Goal: Information Seeking & Learning: Learn about a topic

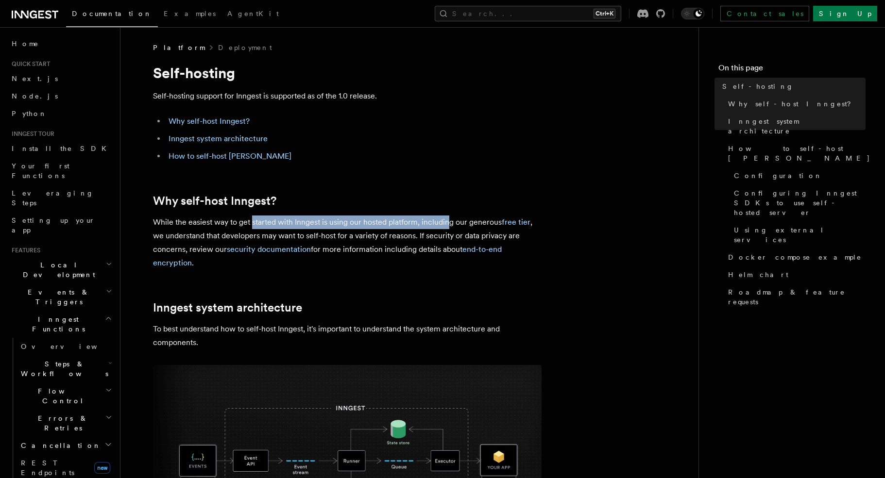
drag, startPoint x: 284, startPoint y: 226, endPoint x: 450, endPoint y: 219, distance: 166.7
click at [450, 219] on p "While the easiest way to get started with Inngest is using our hosted platform,…" at bounding box center [347, 243] width 388 height 54
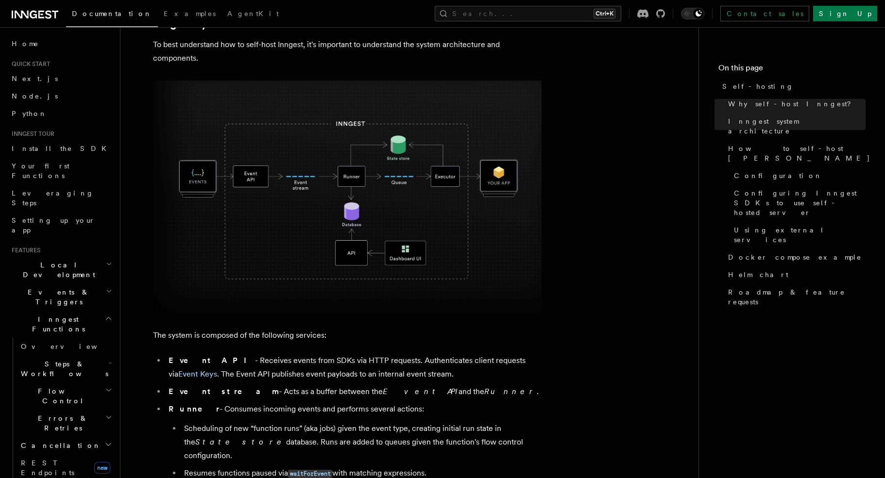
scroll to position [340, 0]
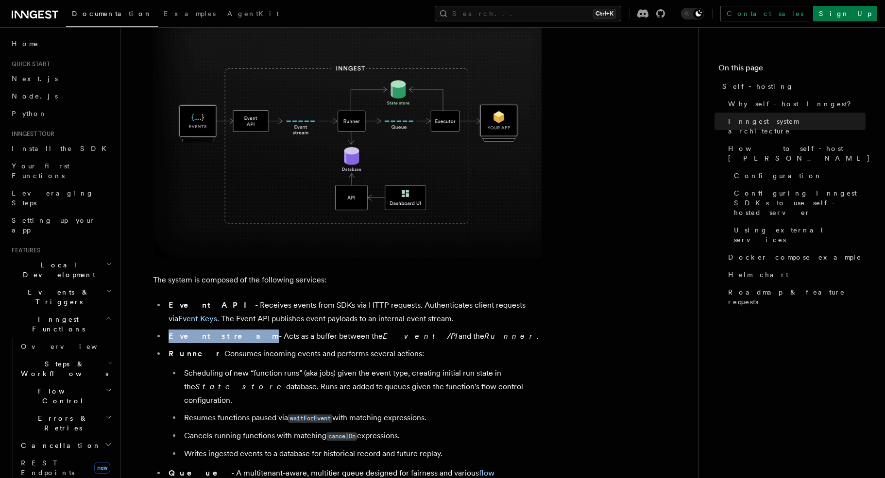
drag, startPoint x: 169, startPoint y: 337, endPoint x: 214, endPoint y: 334, distance: 44.3
click at [214, 334] on strong "Event stream" at bounding box center [224, 336] width 110 height 9
copy strong "Event stream"
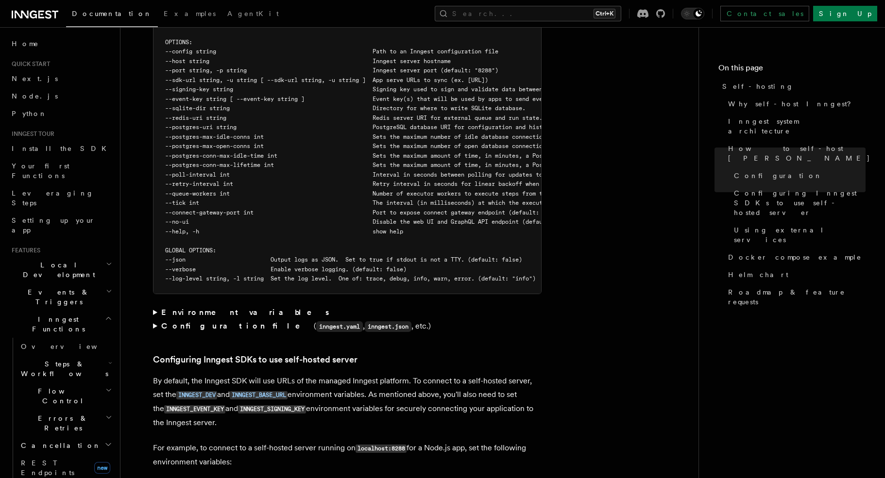
scroll to position [1797, 0]
click at [152, 291] on article "Platform Deployment Self-hosting Self-hosting support for Inngest is supported …" at bounding box center [409, 321] width 547 height 4151
click at [157, 305] on summary "Environment variables" at bounding box center [347, 312] width 388 height 14
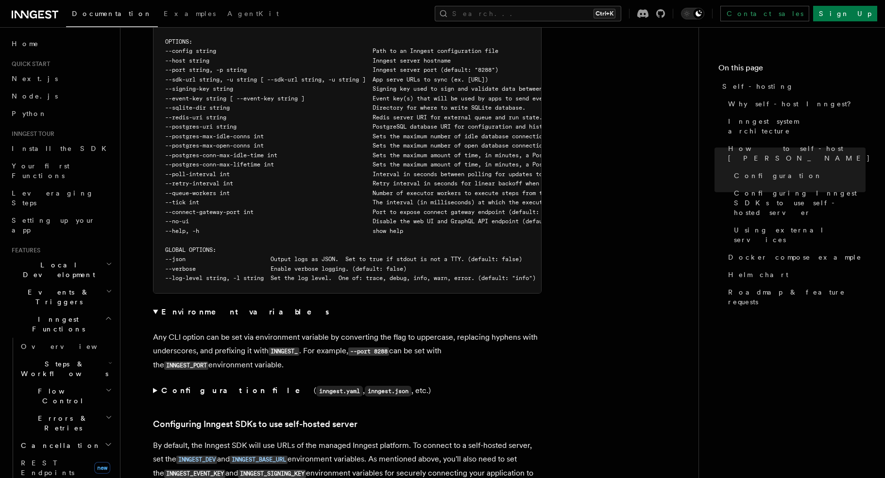
click at [158, 305] on summary "Environment variables" at bounding box center [347, 312] width 388 height 14
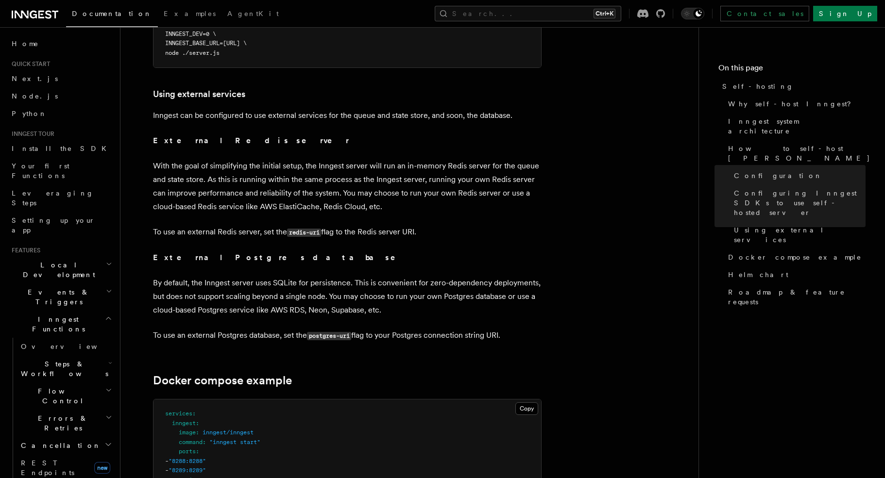
scroll to position [2331, 0]
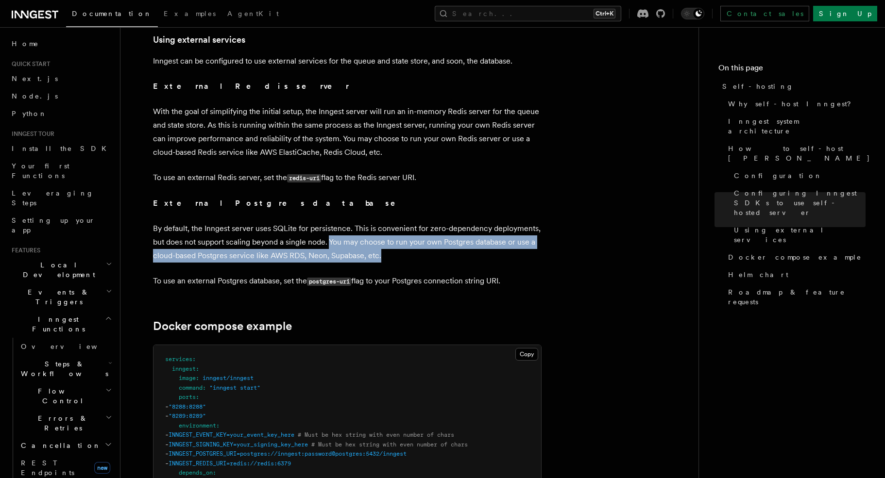
drag, startPoint x: 329, startPoint y: 222, endPoint x: 411, endPoint y: 231, distance: 83.0
click at [411, 231] on p "By default, the Inngest server uses SQLite for persistence. This is convenient …" at bounding box center [347, 242] width 388 height 41
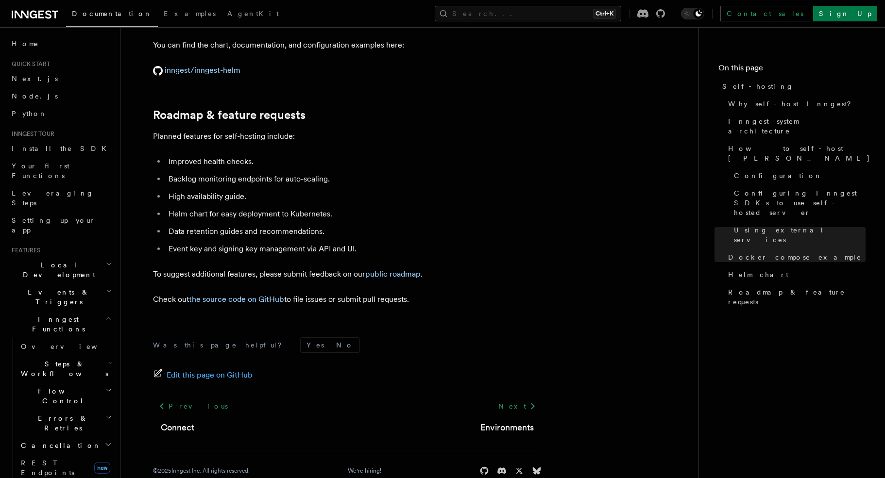
scroll to position [3696, 0]
click at [64, 459] on span "REST Endpoints" at bounding box center [47, 467] width 53 height 17
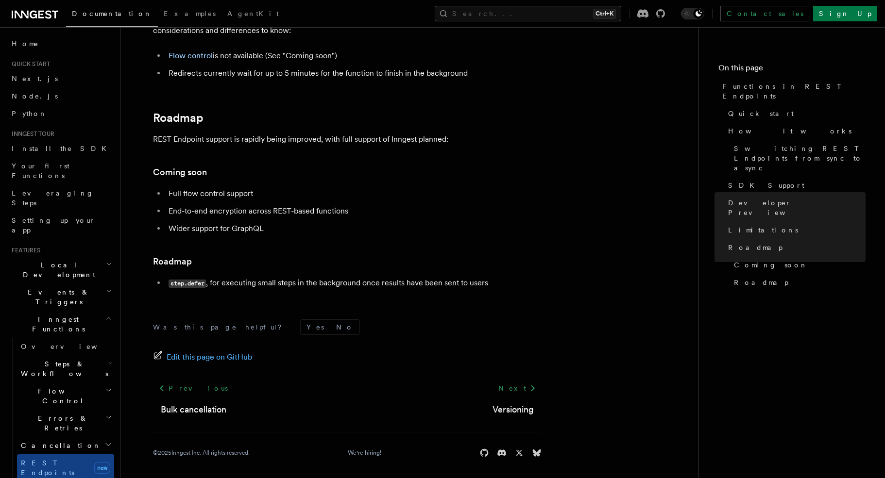
scroll to position [1762, 0]
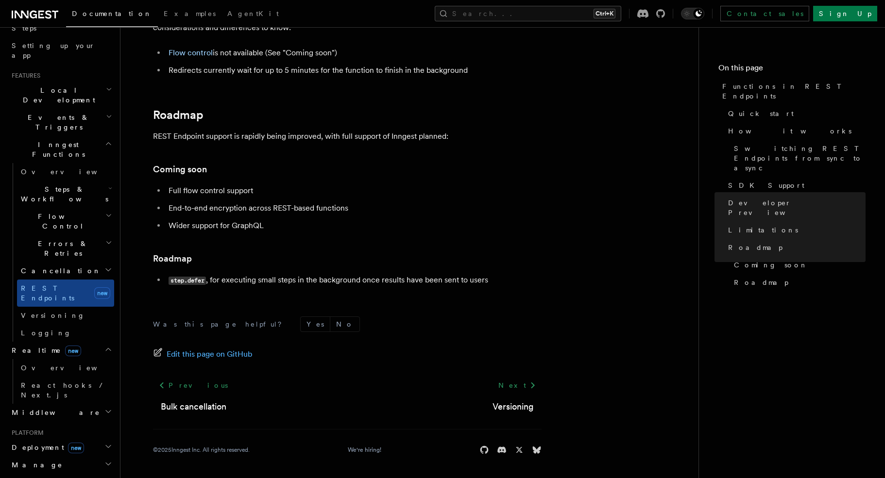
scroll to position [194, 0]
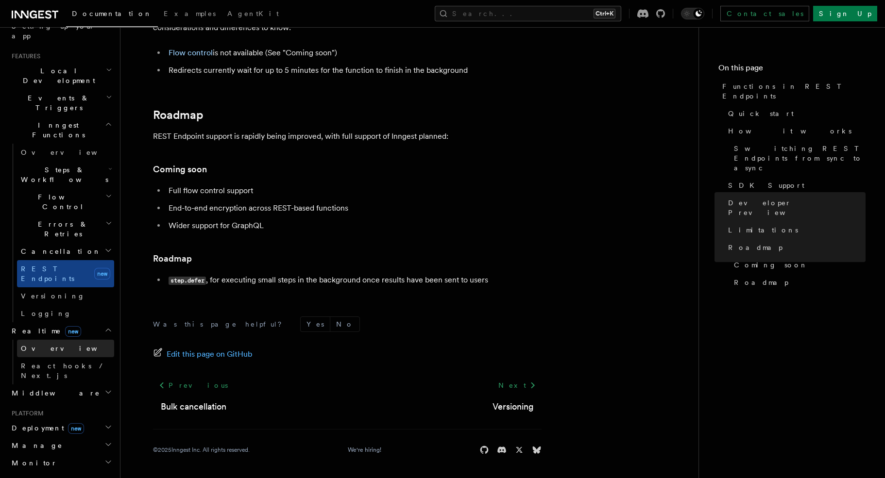
click at [45, 345] on span "Overview" at bounding box center [71, 349] width 100 height 8
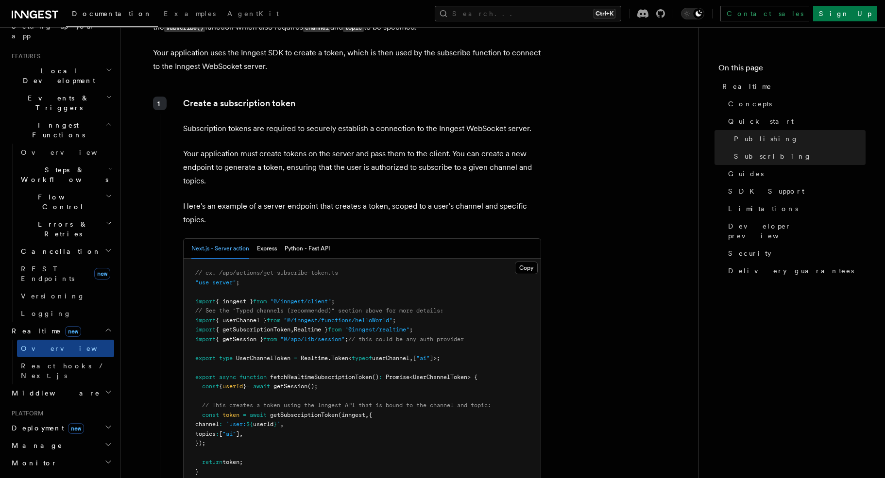
scroll to position [1360, 0]
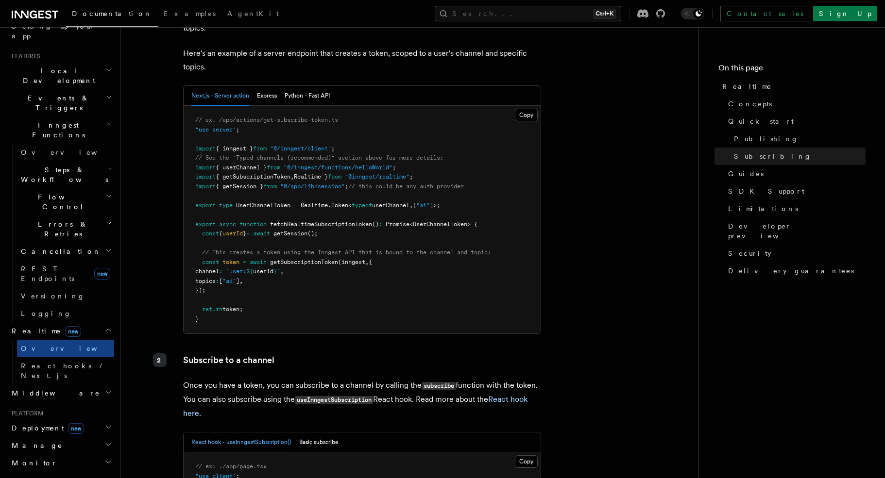
click at [89, 420] on h2 "Deployment new" at bounding box center [61, 428] width 106 height 17
click at [88, 437] on link "Overview" at bounding box center [65, 445] width 97 height 17
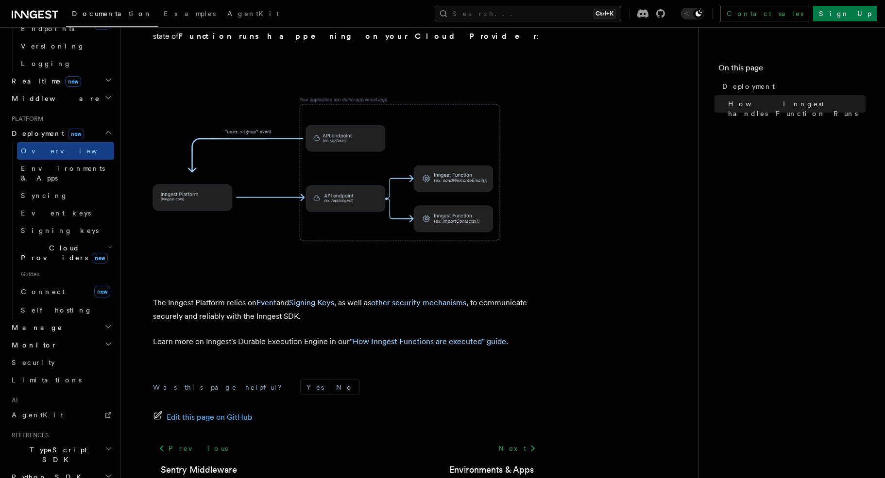
scroll to position [475, 0]
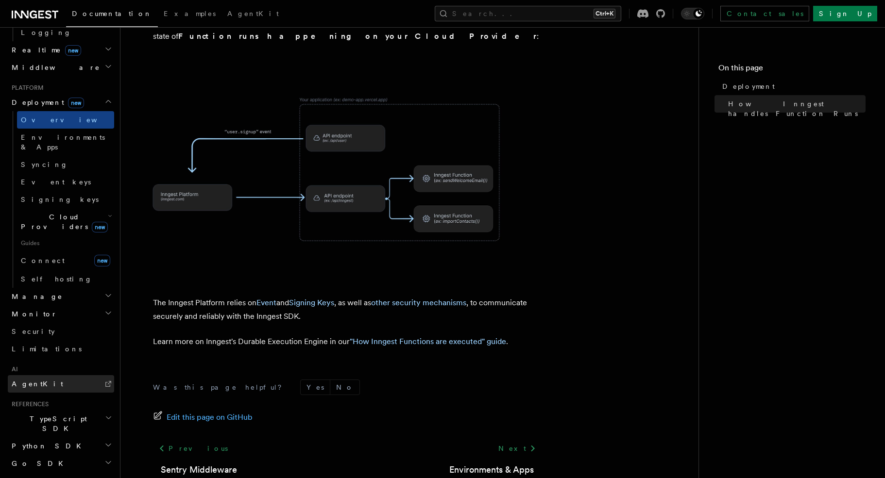
click at [34, 379] on span "AgentKit" at bounding box center [37, 384] width 51 height 10
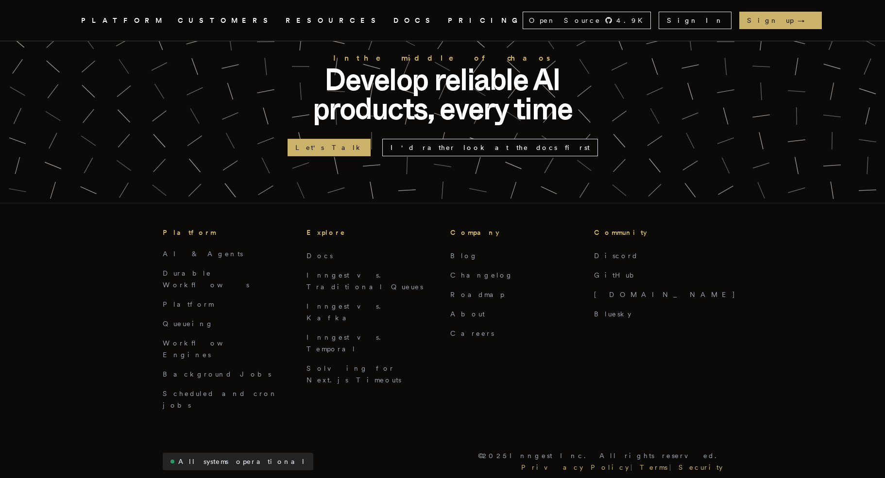
scroll to position [1858, 0]
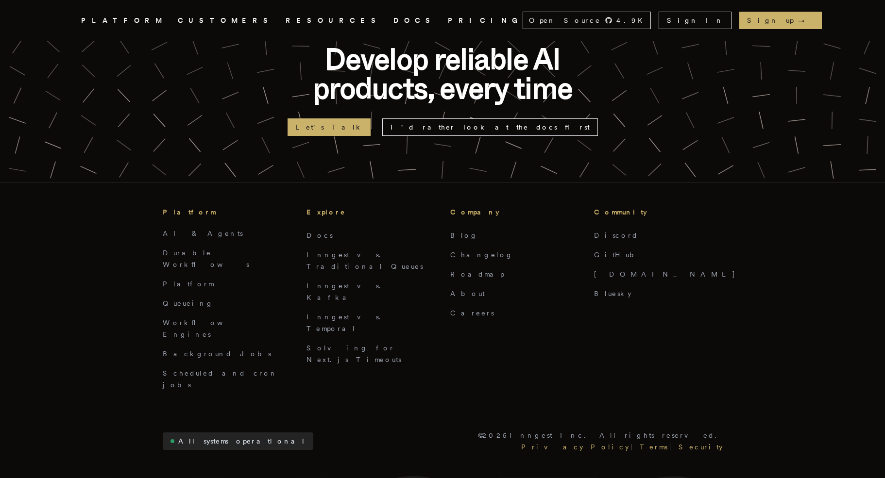
click at [448, 17] on link "PRICING" at bounding box center [485, 21] width 75 height 12
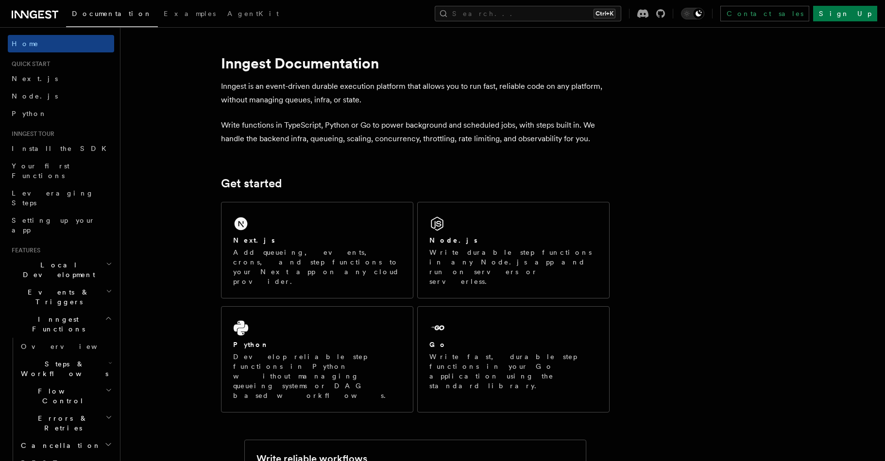
click at [53, 284] on h2 "Events & Triggers" at bounding box center [61, 297] width 106 height 27
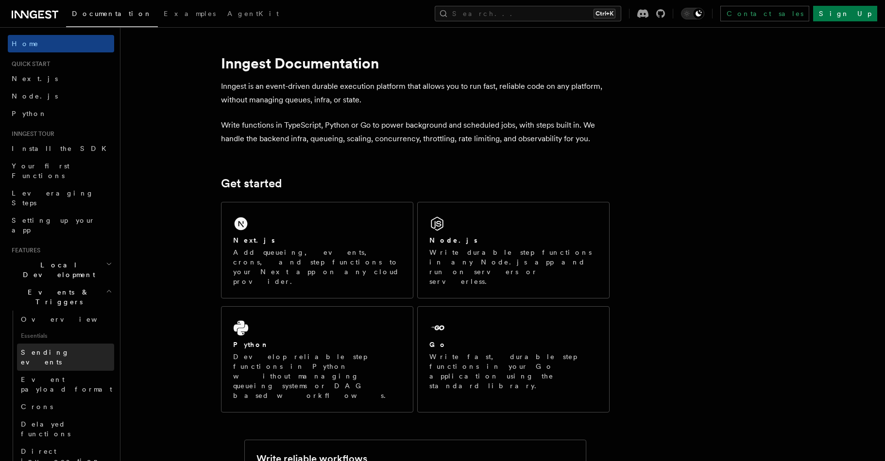
click at [32, 349] on span "Sending events" at bounding box center [45, 357] width 49 height 17
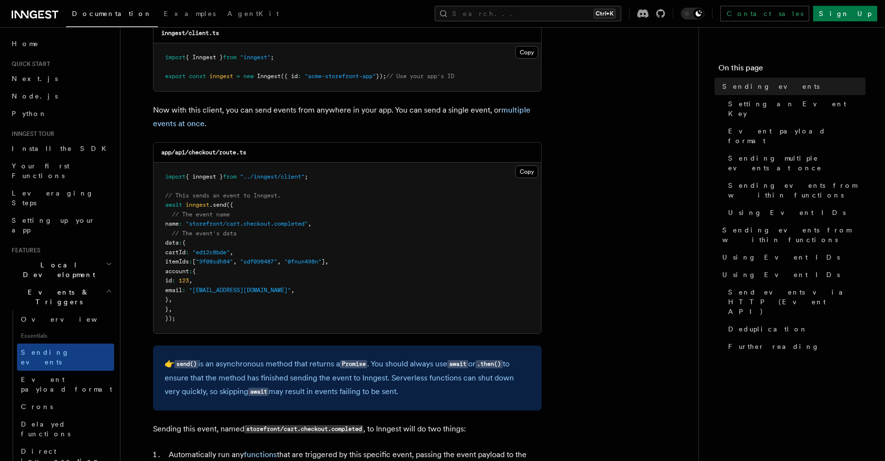
scroll to position [194, 0]
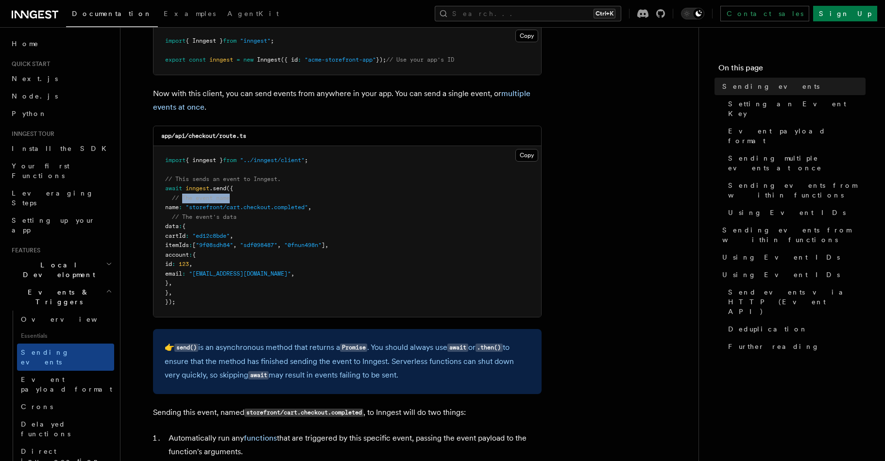
drag, startPoint x: 184, startPoint y: 197, endPoint x: 234, endPoint y: 199, distance: 50.1
click at [234, 199] on pre "import { inngest } from "../inngest/client" ; // This sends an event to Inngest…" at bounding box center [347, 231] width 388 height 171
drag, startPoint x: 197, startPoint y: 209, endPoint x: 316, endPoint y: 212, distance: 118.5
click at [316, 212] on pre "import { inngest } from "../inngest/client" ; // This sends an event to Inngest…" at bounding box center [347, 231] width 388 height 171
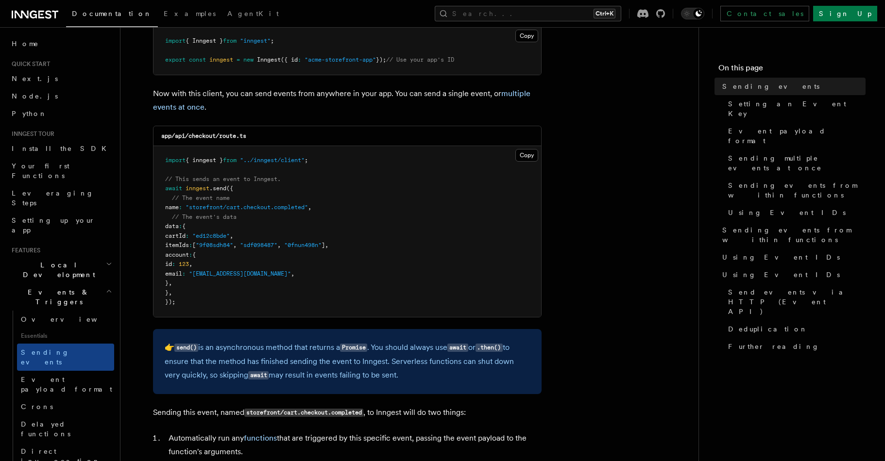
click at [288, 343] on p "👉 send() is an asynchronous method that returns a Promise . You should always u…" at bounding box center [347, 362] width 365 height 42
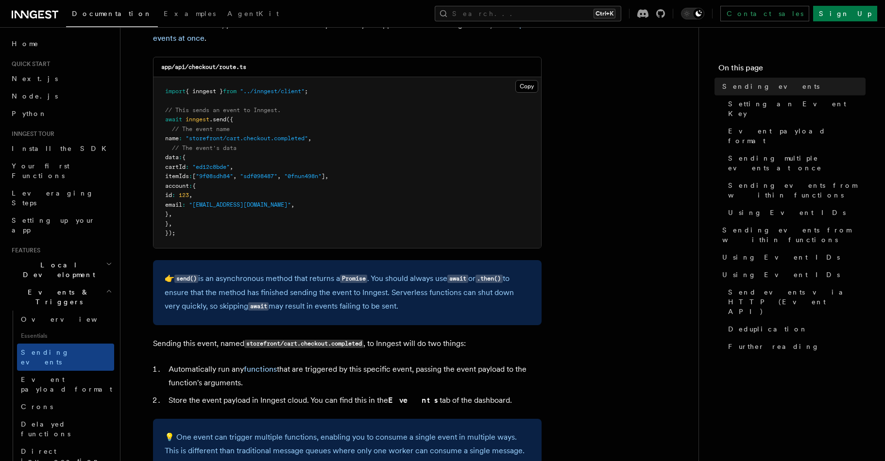
scroll to position [437, 0]
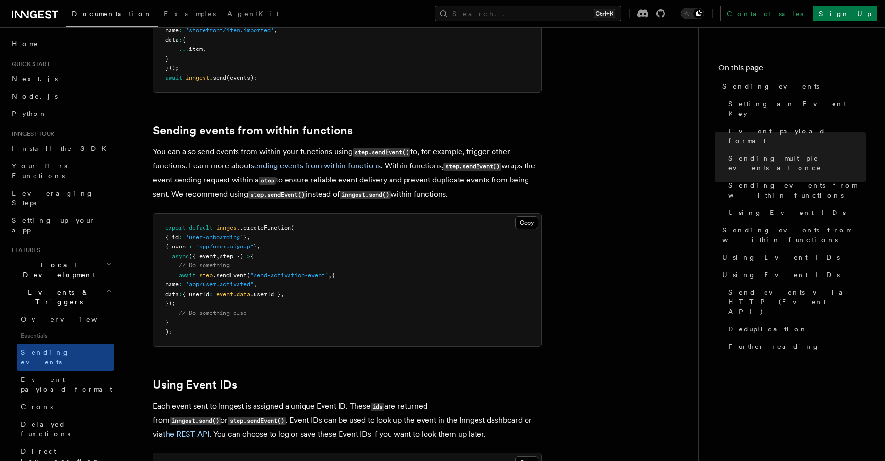
scroll to position [1505, 0]
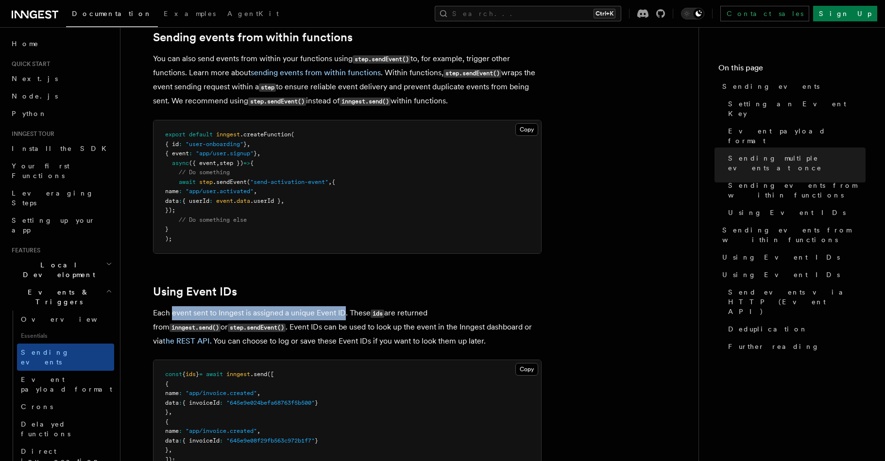
drag, startPoint x: 173, startPoint y: 302, endPoint x: 344, endPoint y: 303, distance: 170.5
click at [344, 306] on p "Each event sent to Inngest is assigned a unique Event ID. These ids are returne…" at bounding box center [347, 327] width 388 height 42
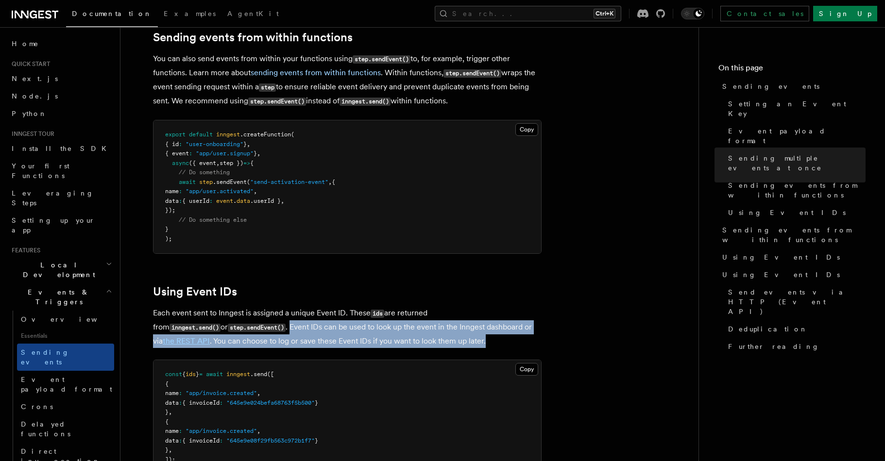
drag, startPoint x: 218, startPoint y: 314, endPoint x: 443, endPoint y: 321, distance: 225.4
click at [443, 321] on p "Each event sent to Inngest is assigned a unique Event ID. These ids are returne…" at bounding box center [347, 327] width 388 height 42
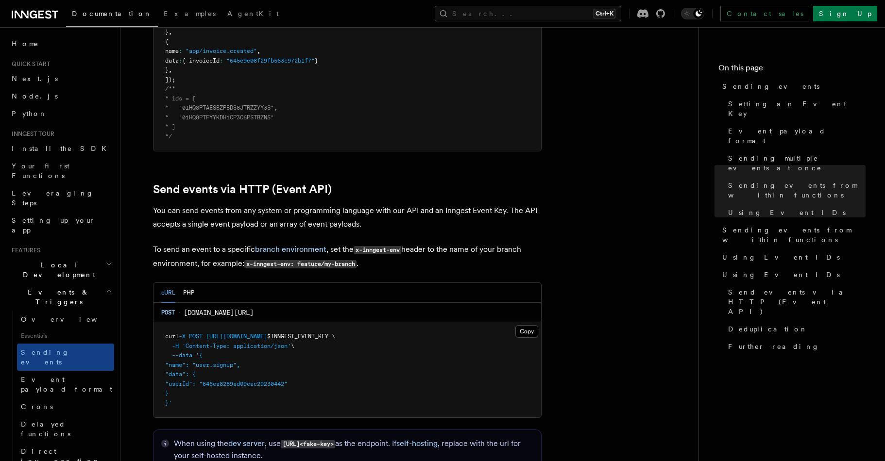
scroll to position [1991, 0]
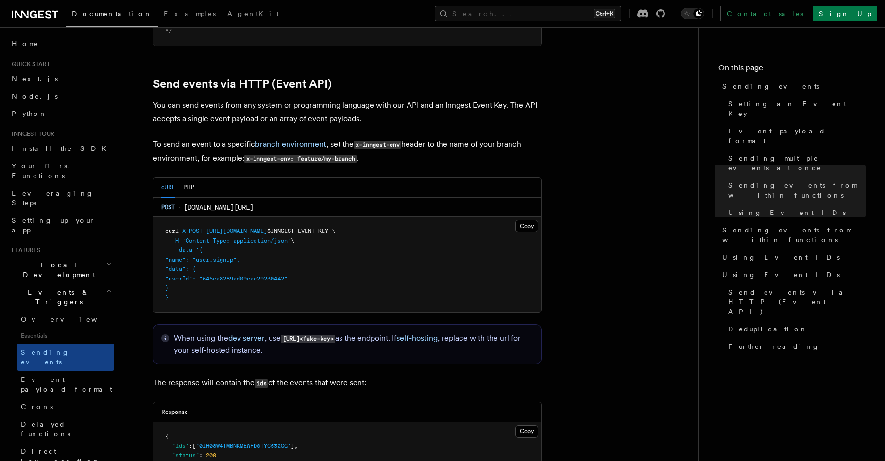
drag, startPoint x: 368, startPoint y: 325, endPoint x: 404, endPoint y: 325, distance: 35.5
click at [335, 335] on code "http://localhost:8288/e/<fake-key>" at bounding box center [308, 339] width 54 height 8
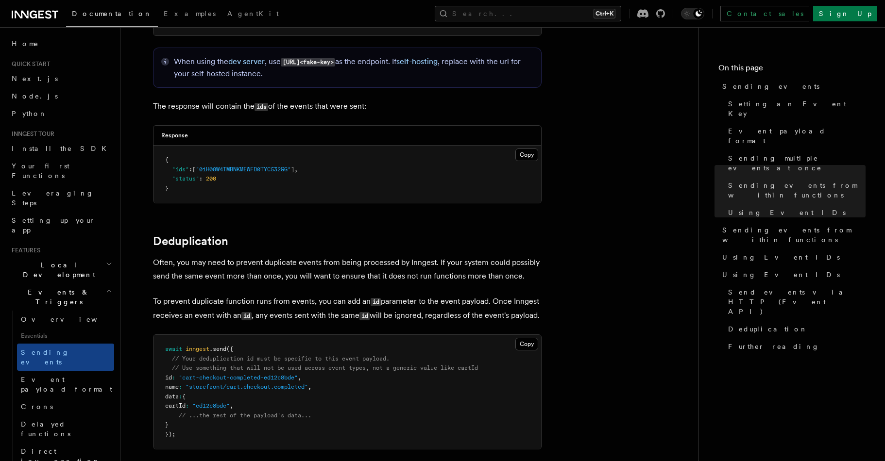
scroll to position [2282, 0]
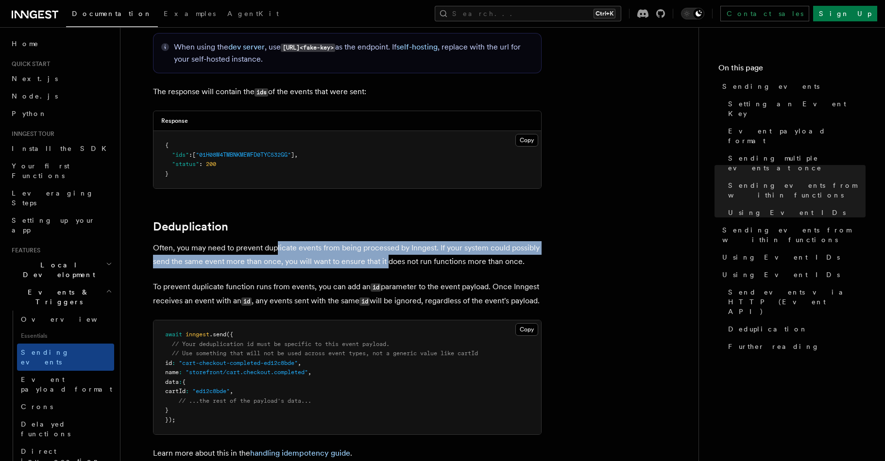
drag, startPoint x: 276, startPoint y: 231, endPoint x: 385, endPoint y: 244, distance: 109.6
click at [385, 244] on p "Often, you may need to prevent duplicate events from being processed by Inngest…" at bounding box center [347, 254] width 388 height 27
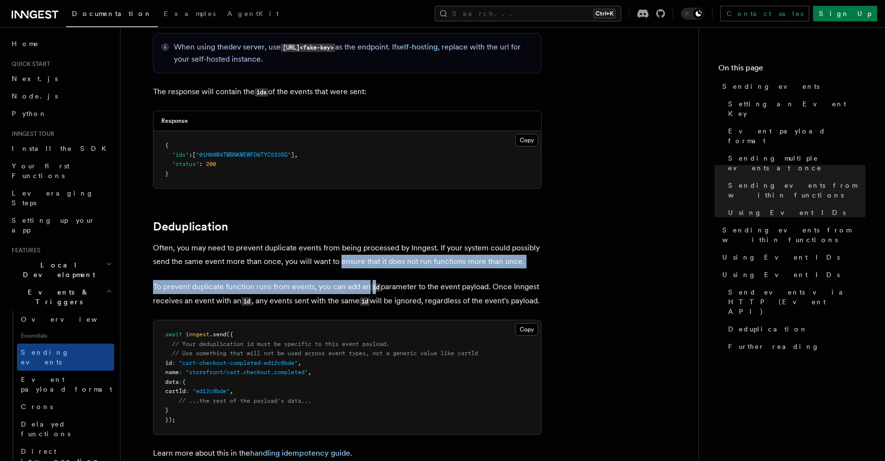
drag, startPoint x: 348, startPoint y: 251, endPoint x: 375, endPoint y: 259, distance: 28.9
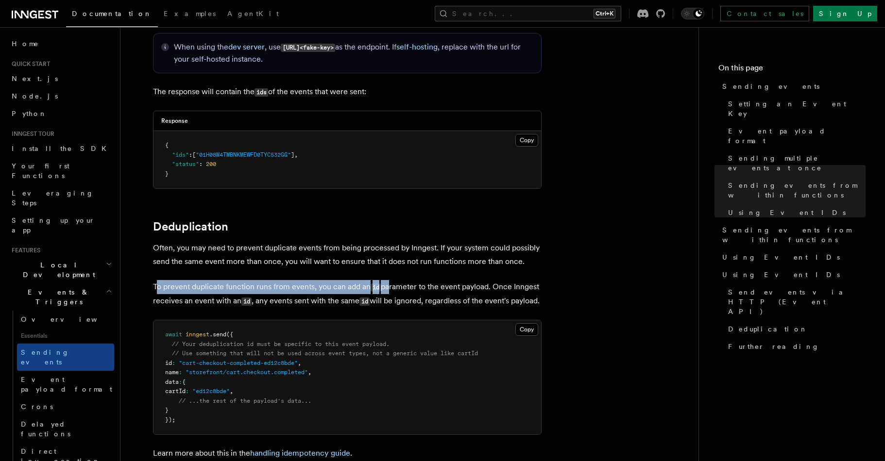
drag, startPoint x: 156, startPoint y: 273, endPoint x: 387, endPoint y: 273, distance: 230.2
click at [387, 280] on p "To prevent duplicate function runs from events, you can add an id parameter to …" at bounding box center [347, 294] width 388 height 28
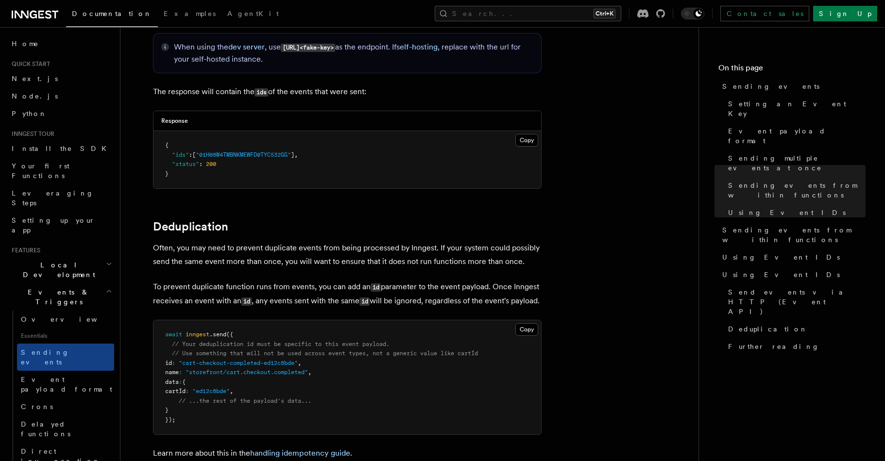
click at [421, 280] on p "To prevent duplicate function runs from events, you can add an id parameter to …" at bounding box center [347, 294] width 388 height 28
drag, startPoint x: 168, startPoint y: 287, endPoint x: 246, endPoint y: 298, distance: 78.9
click at [246, 298] on p "To prevent duplicate function runs from events, you can add an id parameter to …" at bounding box center [347, 294] width 388 height 28
drag, startPoint x: 373, startPoint y: 287, endPoint x: 423, endPoint y: 291, distance: 50.2
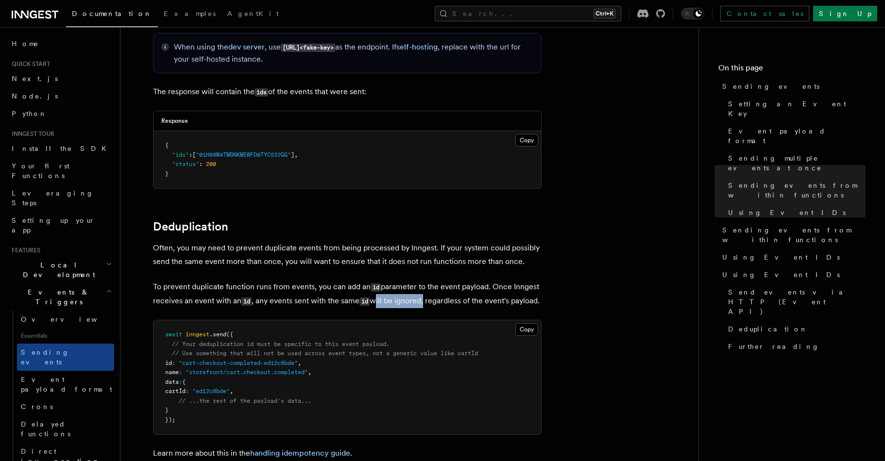
click at [423, 291] on p "To prevent duplicate function runs from events, you can add an id parameter to …" at bounding box center [347, 294] width 388 height 28
drag, startPoint x: 428, startPoint y: 287, endPoint x: 181, endPoint y: 300, distance: 248.0
click at [181, 300] on p "To prevent duplicate function runs from events, you can add an id parameter to …" at bounding box center [347, 294] width 388 height 28
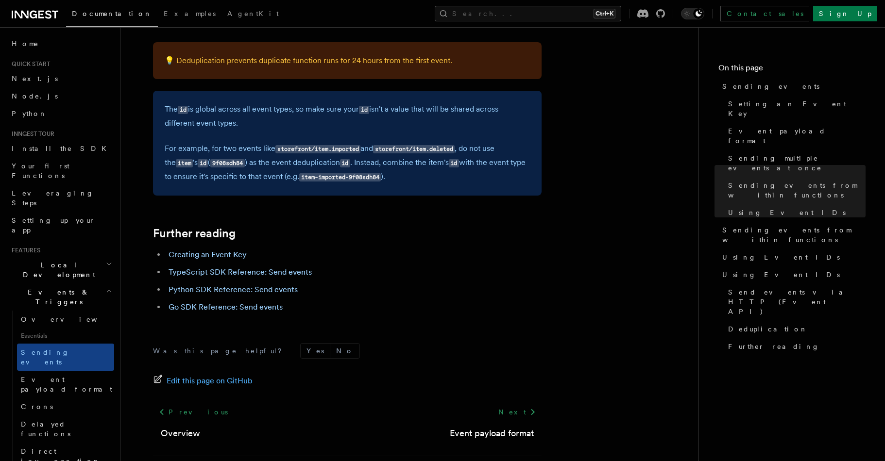
scroll to position [2719, 0]
